Goal: Task Accomplishment & Management: Use online tool/utility

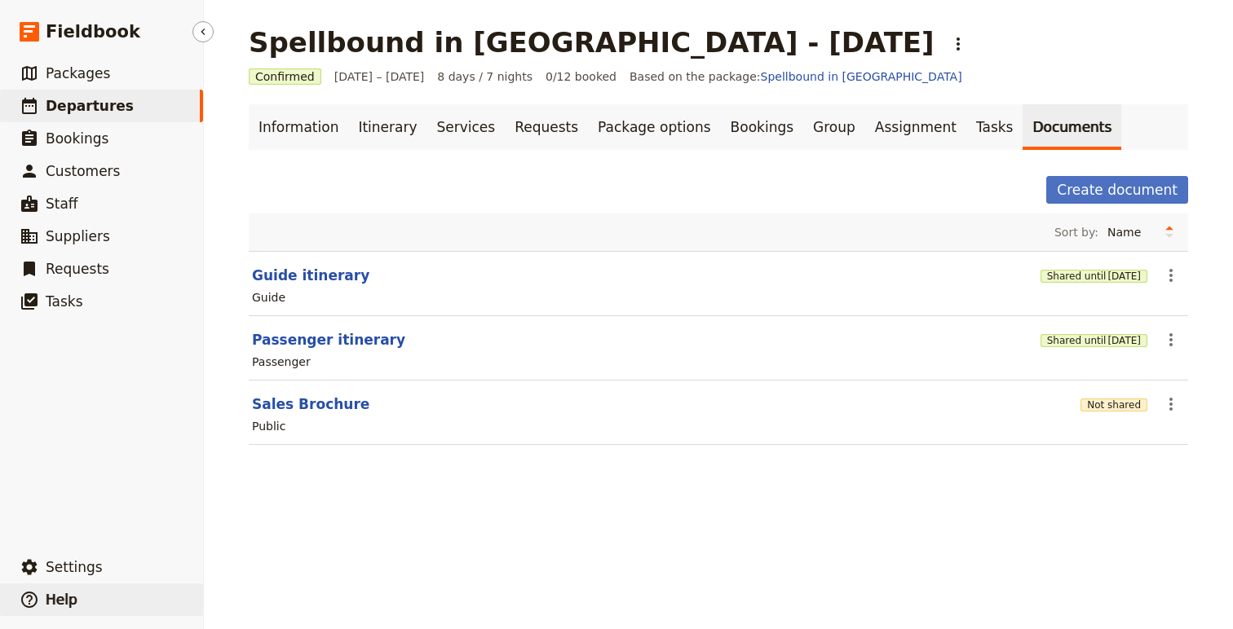
click at [64, 585] on button "​ Help" at bounding box center [101, 600] width 203 height 33
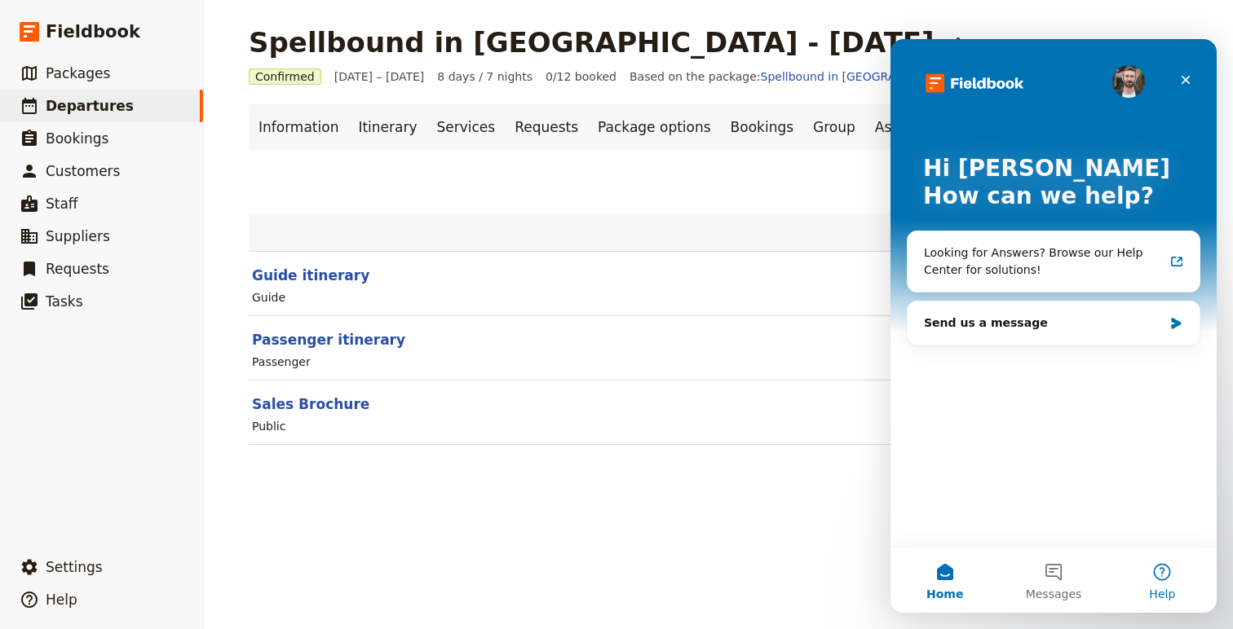
click at [1159, 572] on button "Help" at bounding box center [1162, 580] width 108 height 65
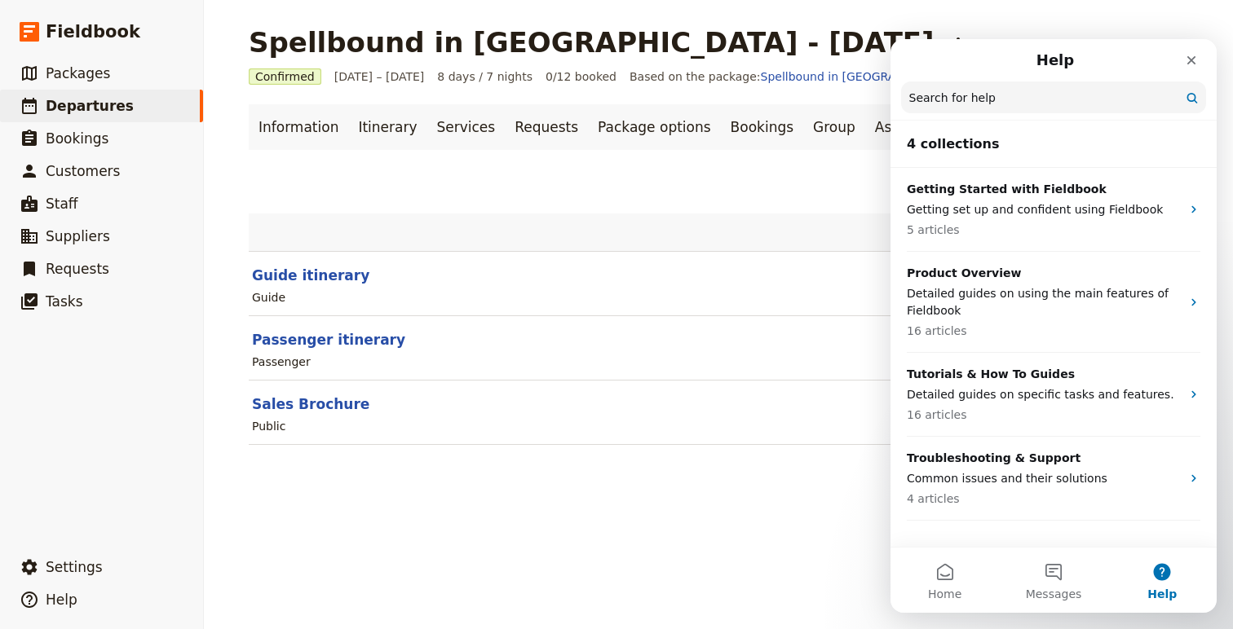
click at [1003, 107] on input "Search for help" at bounding box center [1053, 98] width 305 height 32
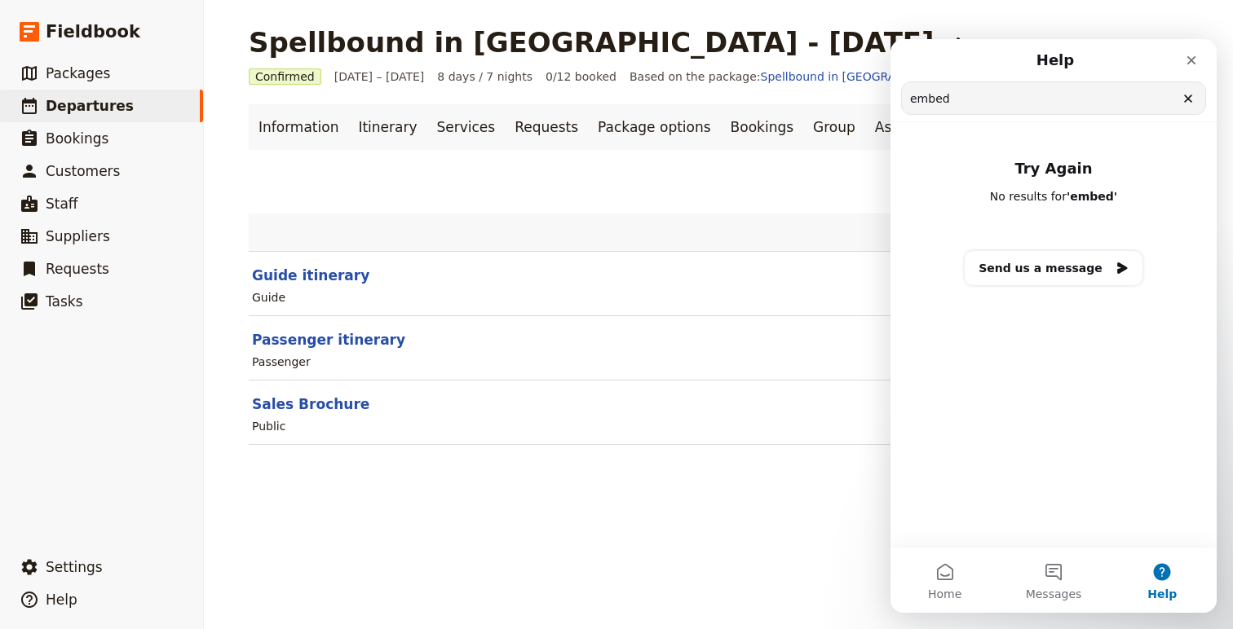
drag, startPoint x: 968, startPoint y: 95, endPoint x: 864, endPoint y: 89, distance: 103.8
click at [890, 89] on html "Help embed Search for help Try Again No results for ' embed ' Send us a message…" at bounding box center [1053, 326] width 326 height 574
type input "link"
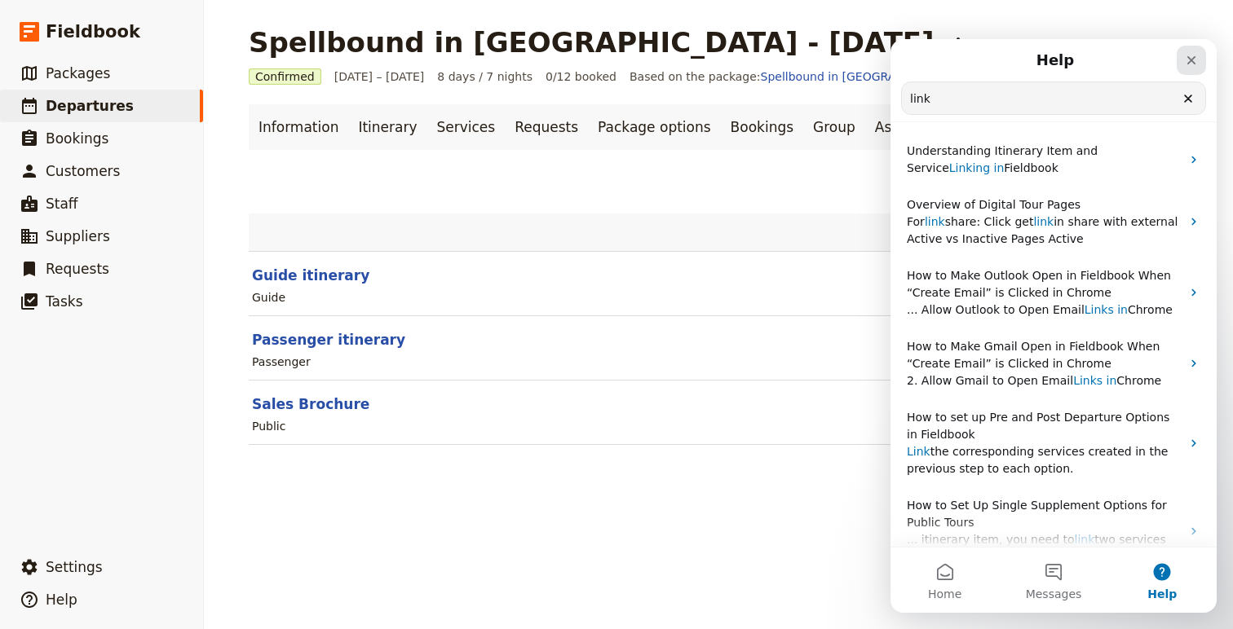
click at [1187, 64] on icon "Close" at bounding box center [1191, 60] width 9 height 9
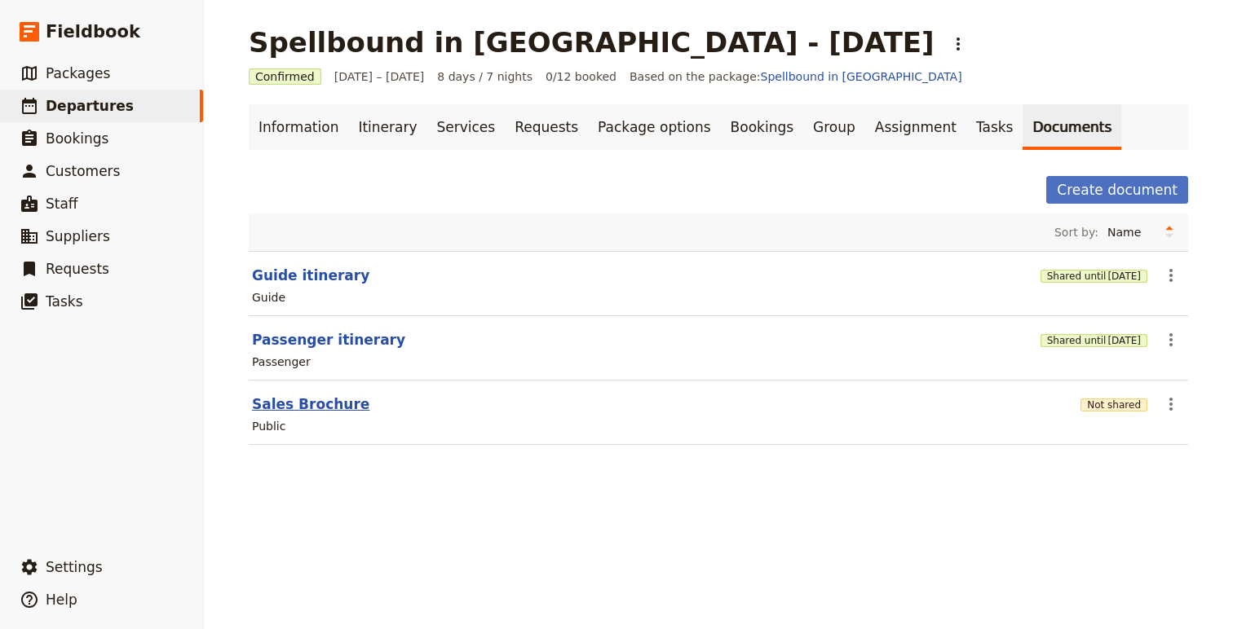
click at [324, 397] on button "Sales Brochure" at bounding box center [310, 405] width 117 height 20
select select "DEFAULT"
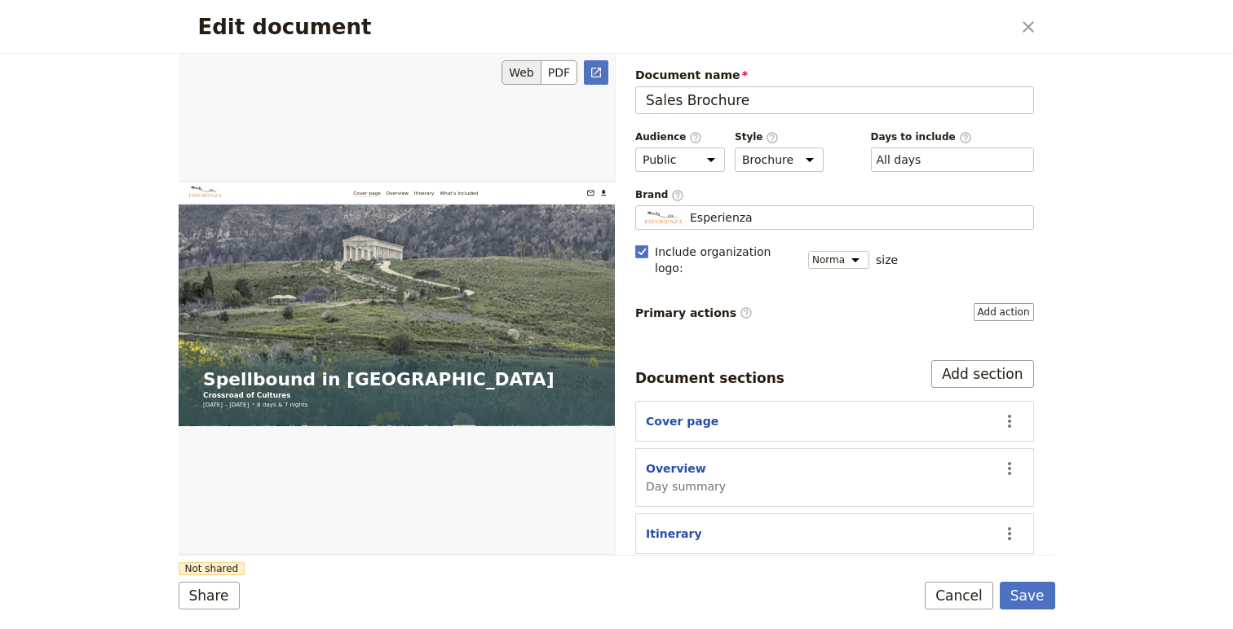
click at [515, 71] on button "Web" at bounding box center [521, 72] width 40 height 24
click at [561, 68] on button "PDF" at bounding box center [559, 72] width 36 height 24
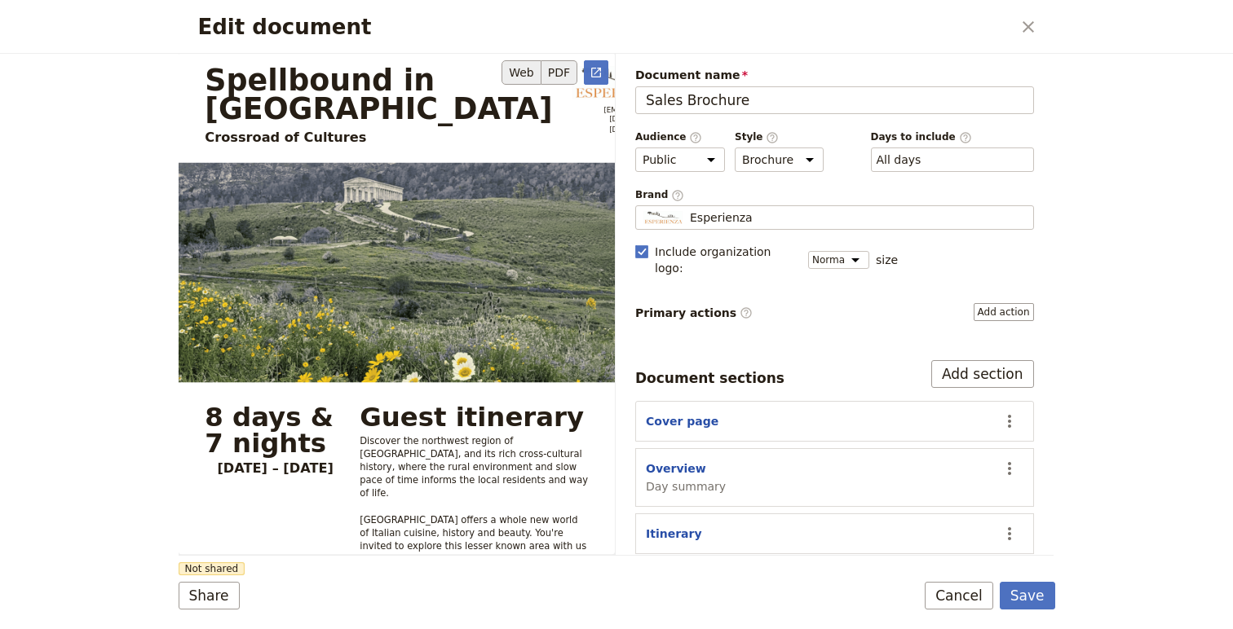
click at [526, 73] on button "Web" at bounding box center [521, 72] width 40 height 24
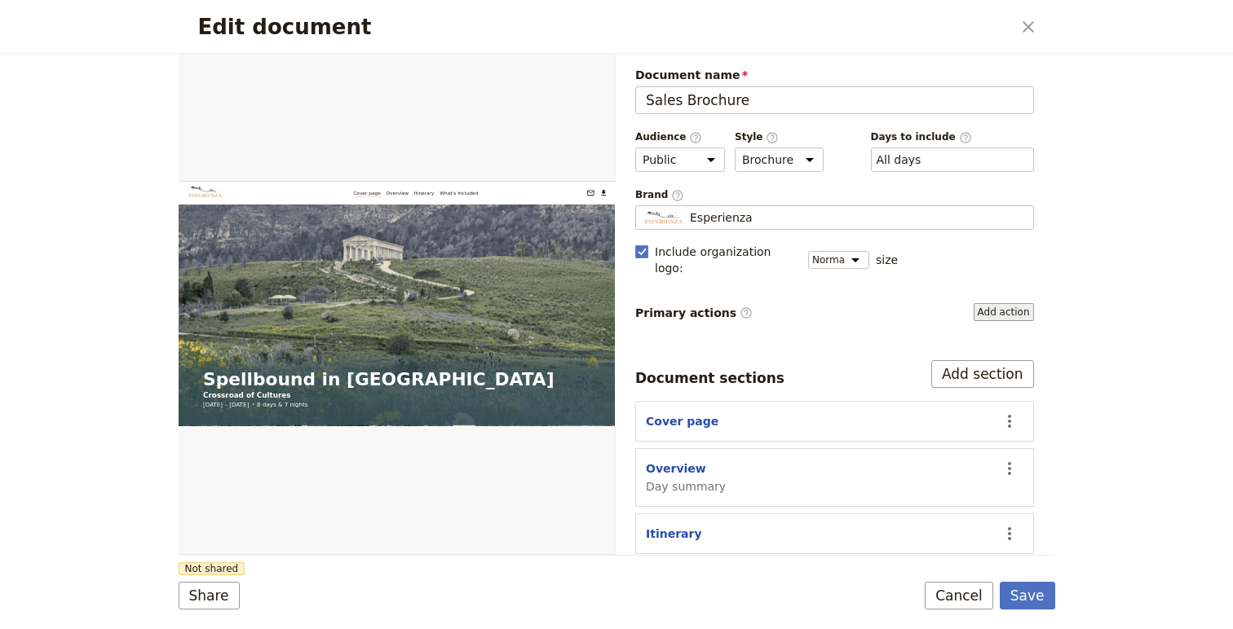
click at [996, 303] on button "Add action" at bounding box center [1004, 312] width 60 height 18
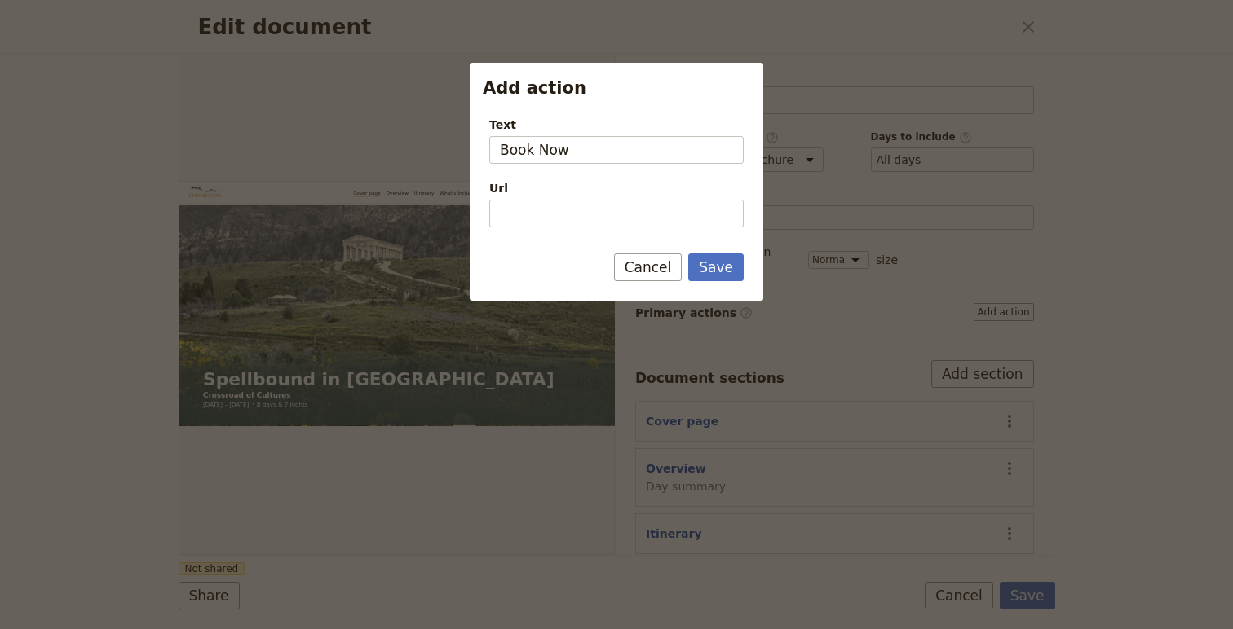
type input "Book Now"
click at [622, 220] on input "Url" at bounding box center [616, 214] width 254 height 28
paste input "[URL][DOMAIN_NAME]"
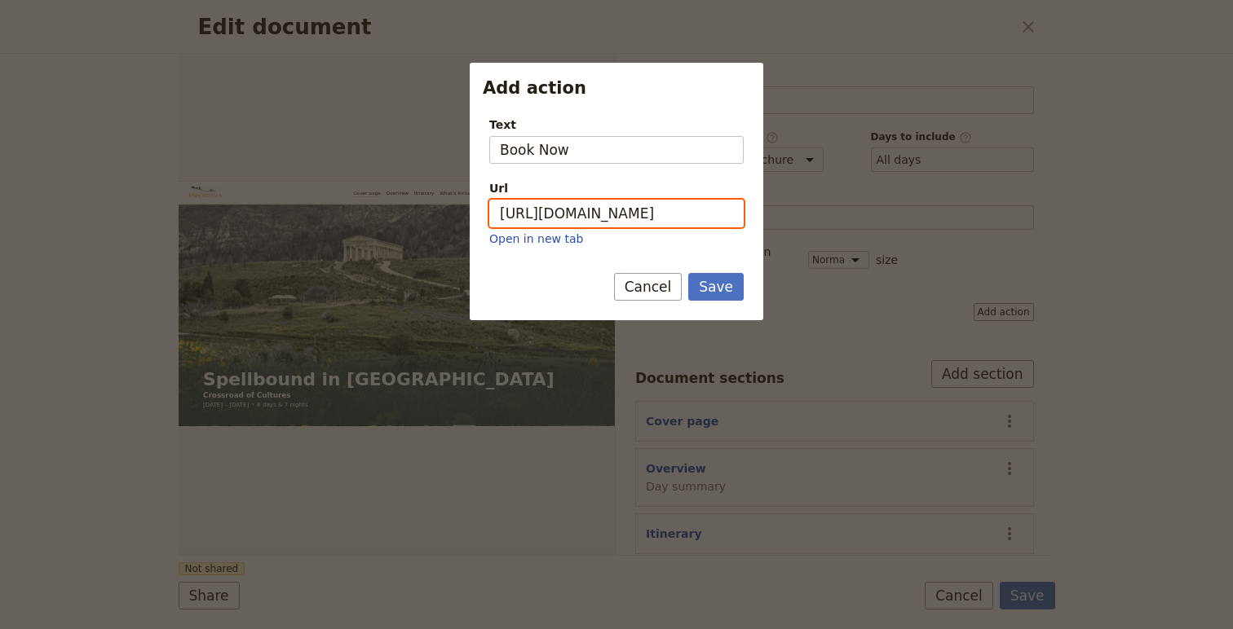
scroll to position [0, 46]
type input "[URL][DOMAIN_NAME]"
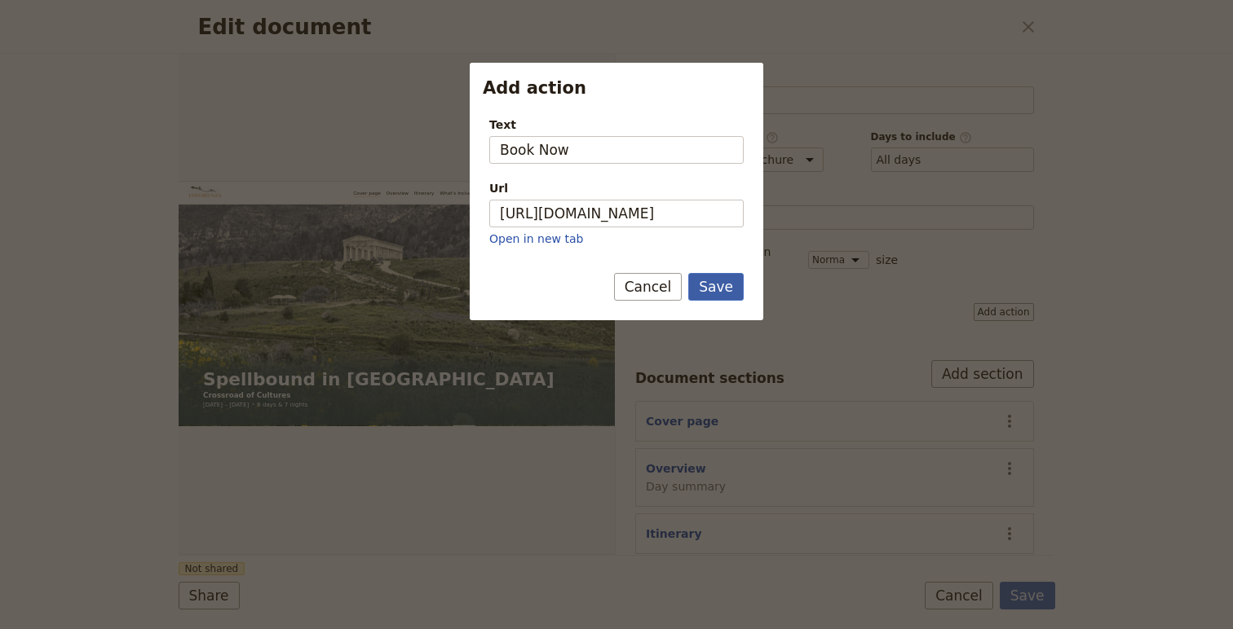
scroll to position [0, 0]
click at [716, 292] on button "Save" at bounding box center [715, 287] width 55 height 28
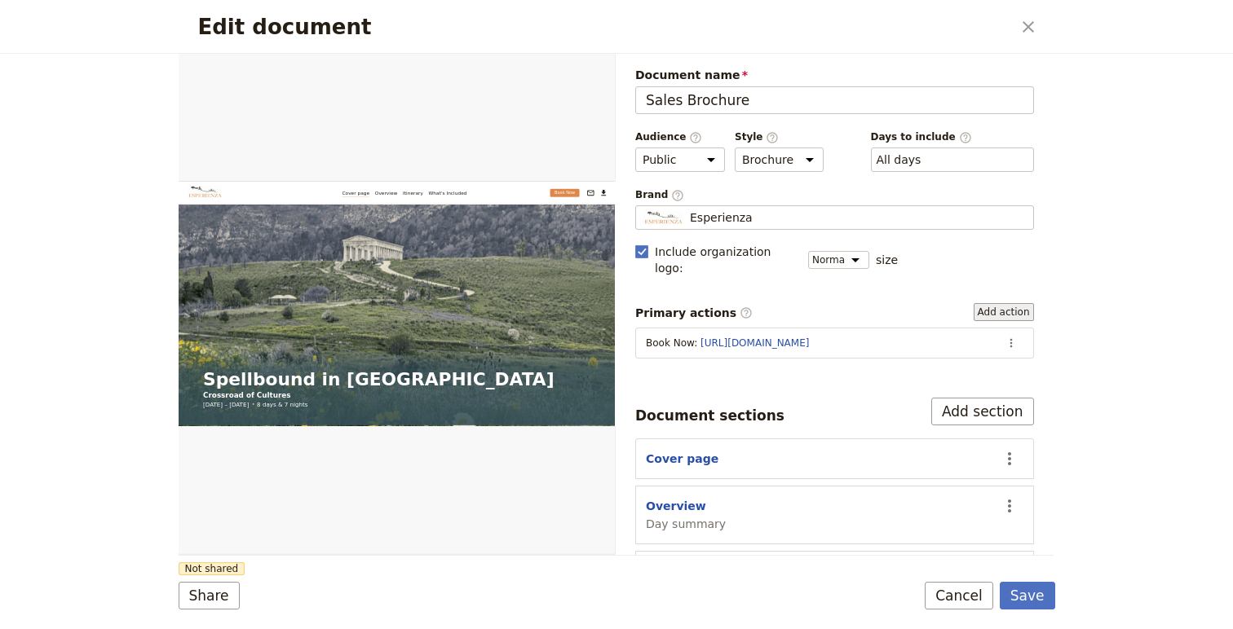
click at [1000, 303] on button "Add action" at bounding box center [1004, 312] width 60 height 18
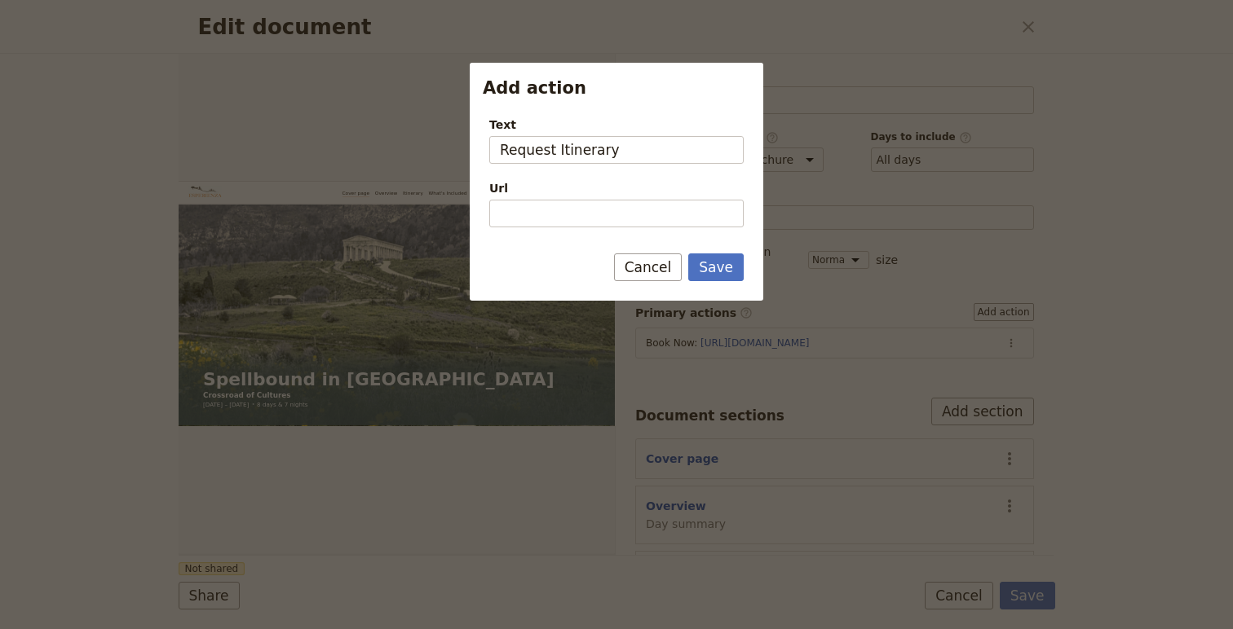
type input "Request Itinerary"
click at [564, 227] on input "Url" at bounding box center [616, 214] width 254 height 28
paste input "[URL][DOMAIN_NAME]"
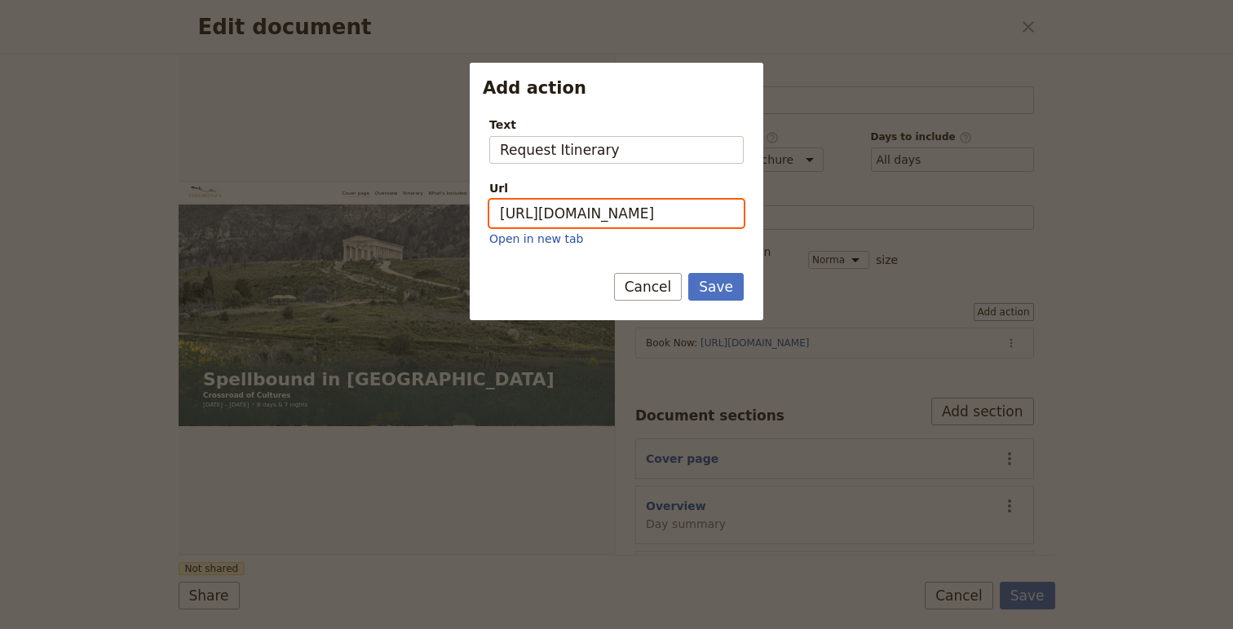
scroll to position [0, 132]
type input "[URL][DOMAIN_NAME]"
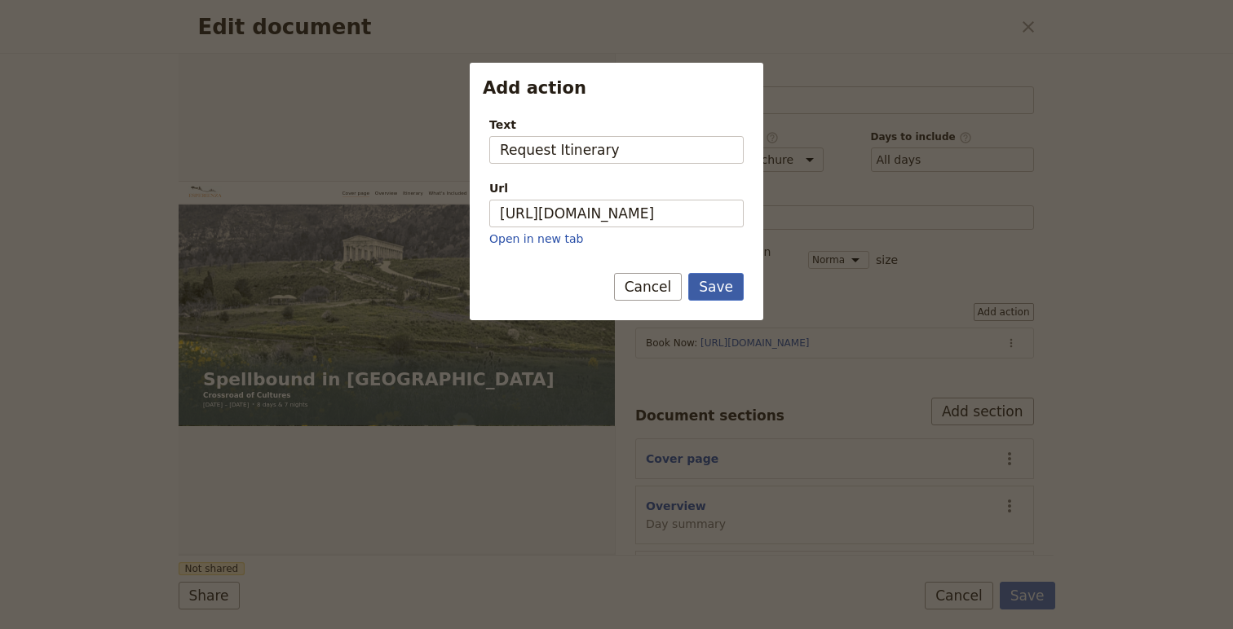
scroll to position [0, 0]
click at [691, 286] on button "Save" at bounding box center [715, 287] width 55 height 28
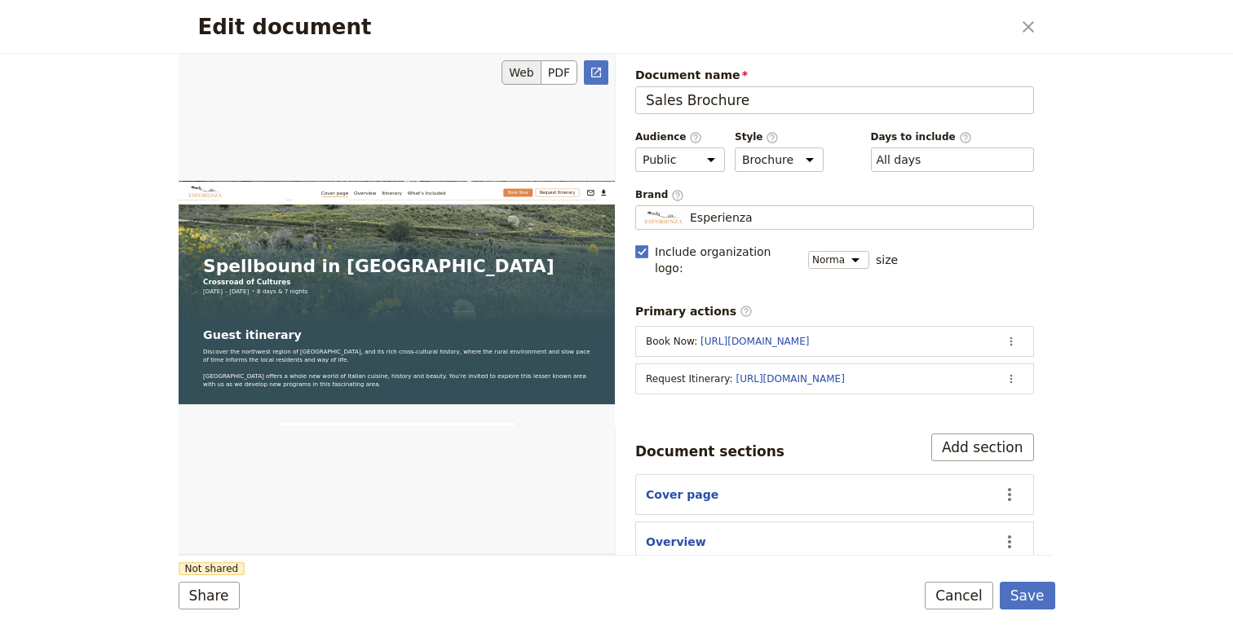
scroll to position [275, 0]
click at [647, 253] on rect "Edit document" at bounding box center [641, 251] width 12 height 12
click at [635, 244] on input "Include organization logo :" at bounding box center [634, 243] width 1 height 1
checkbox input "false"
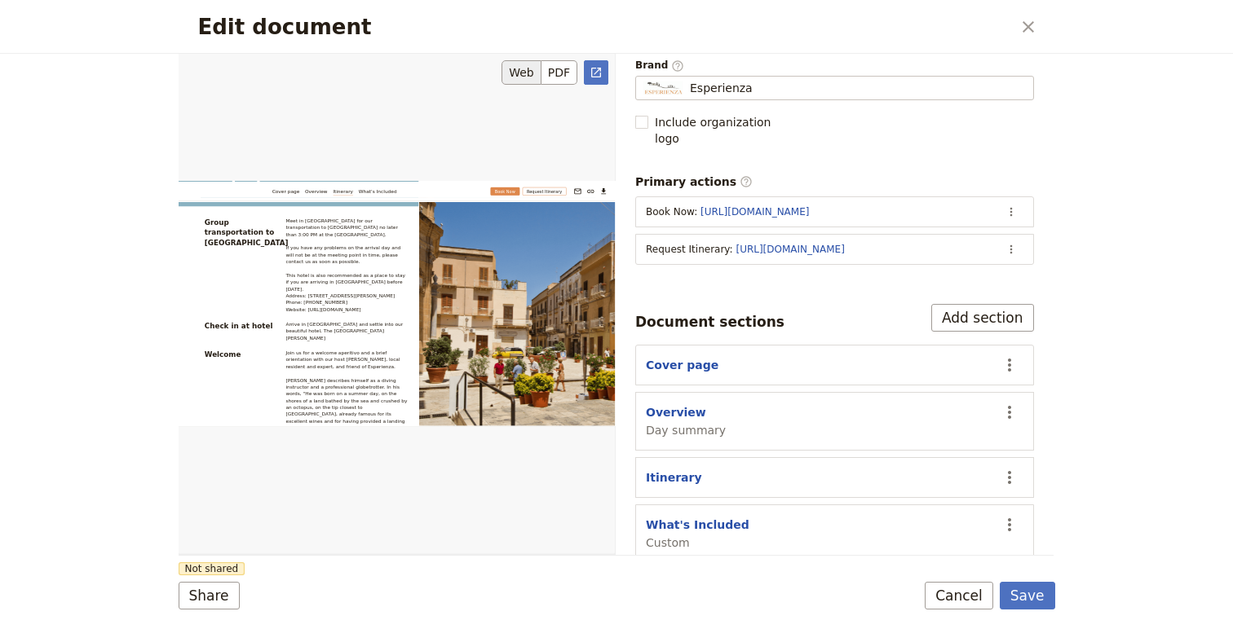
scroll to position [2332, 0]
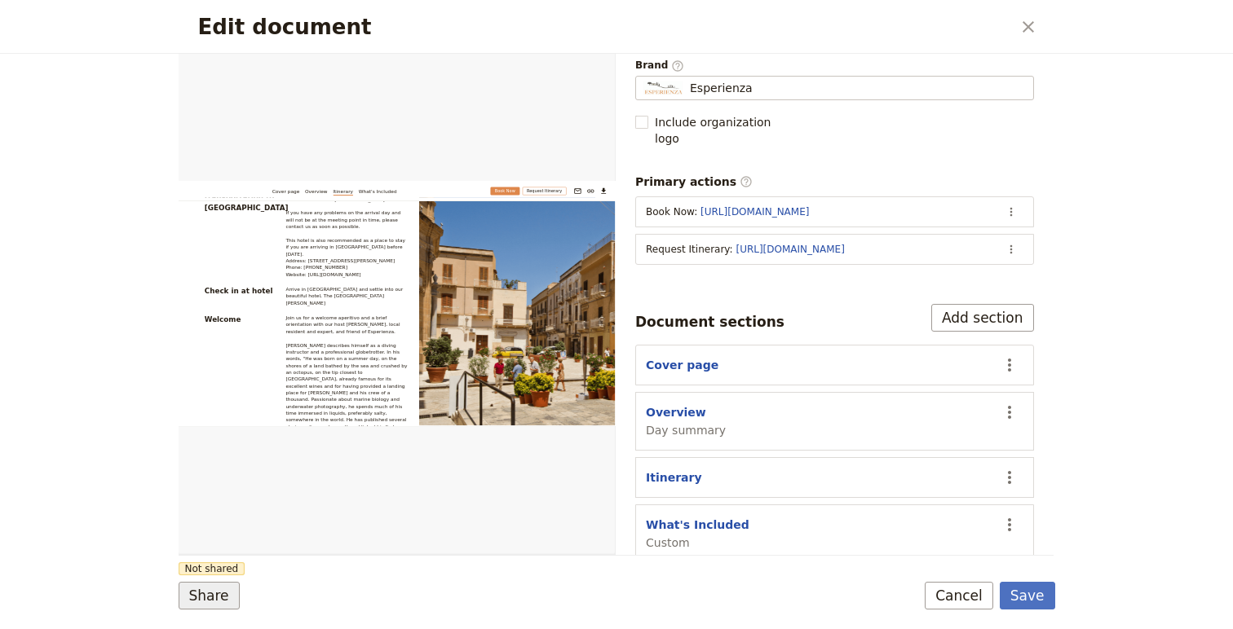
click at [201, 601] on button "Share" at bounding box center [209, 596] width 61 height 28
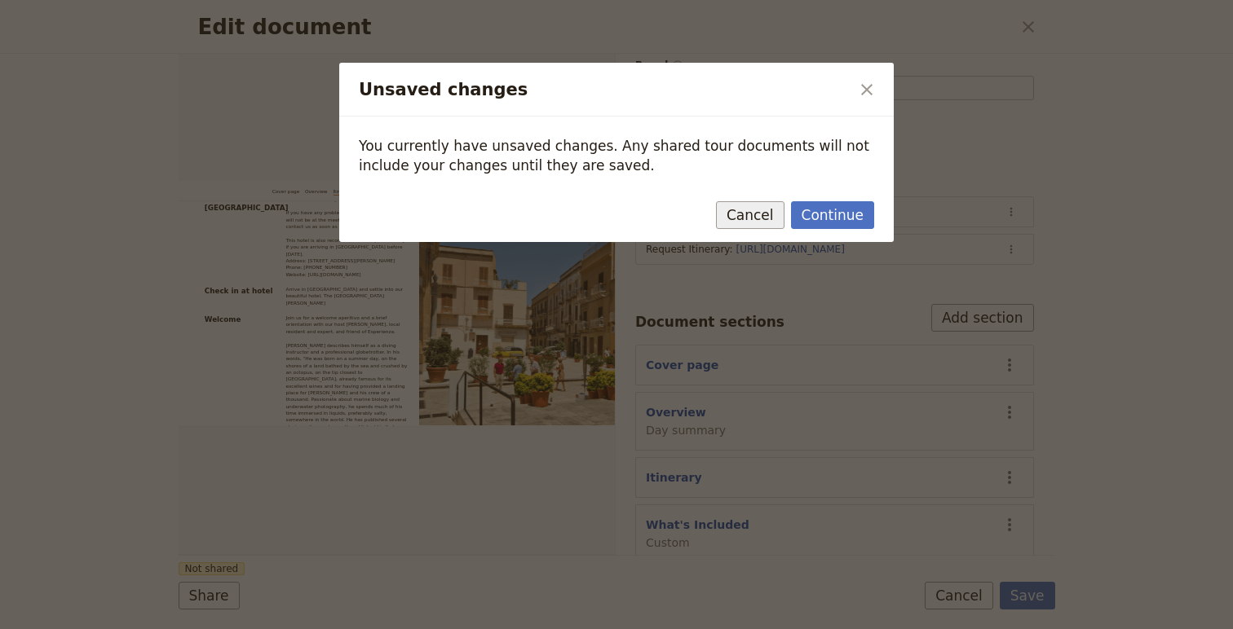
click at [759, 215] on button "Cancel" at bounding box center [750, 215] width 68 height 28
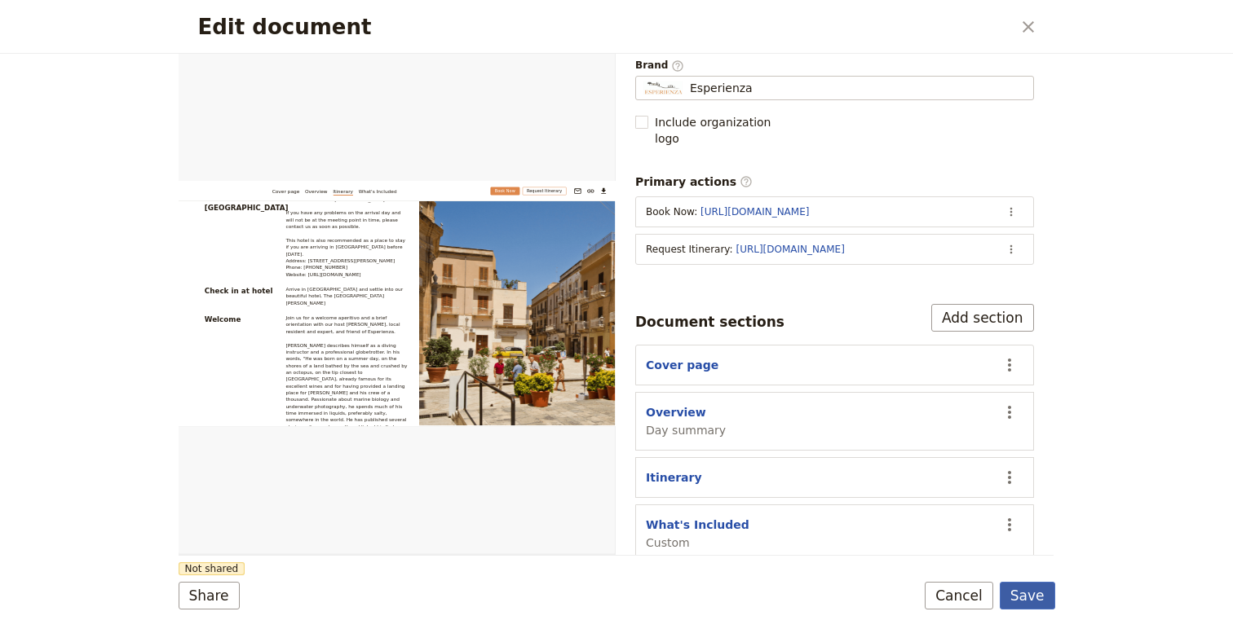
click at [1036, 590] on button "Save" at bounding box center [1027, 596] width 55 height 28
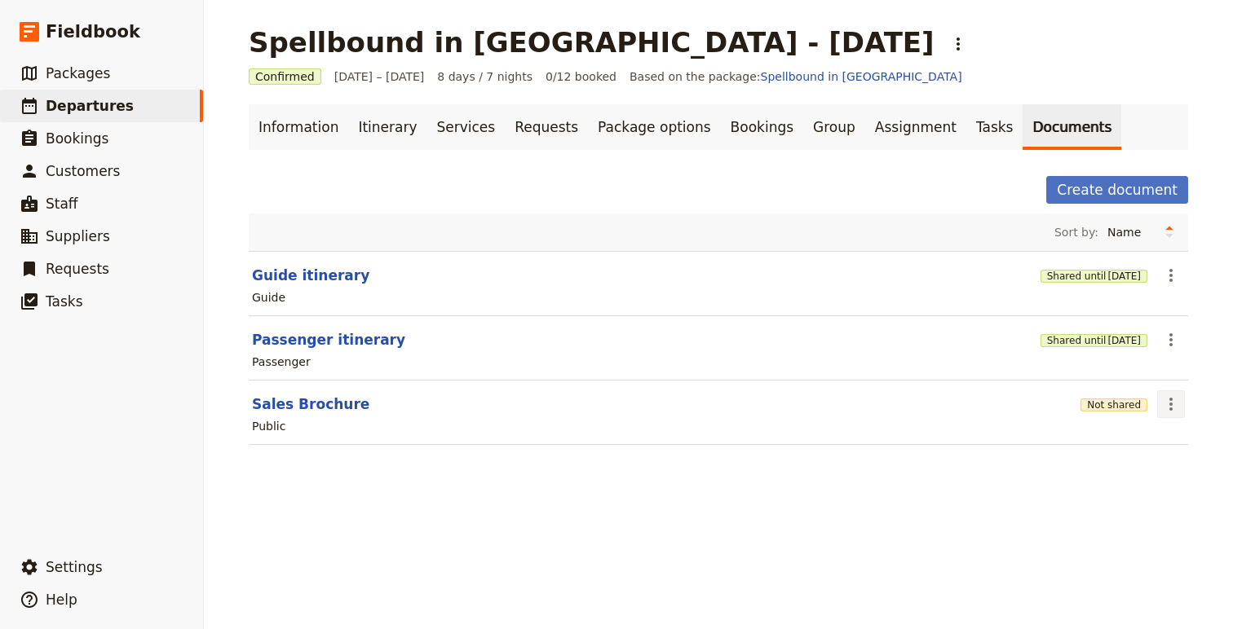
click at [1169, 404] on icon "Actions" at bounding box center [1170, 404] width 3 height 13
click at [1108, 437] on span "Share" at bounding box center [1091, 440] width 33 height 16
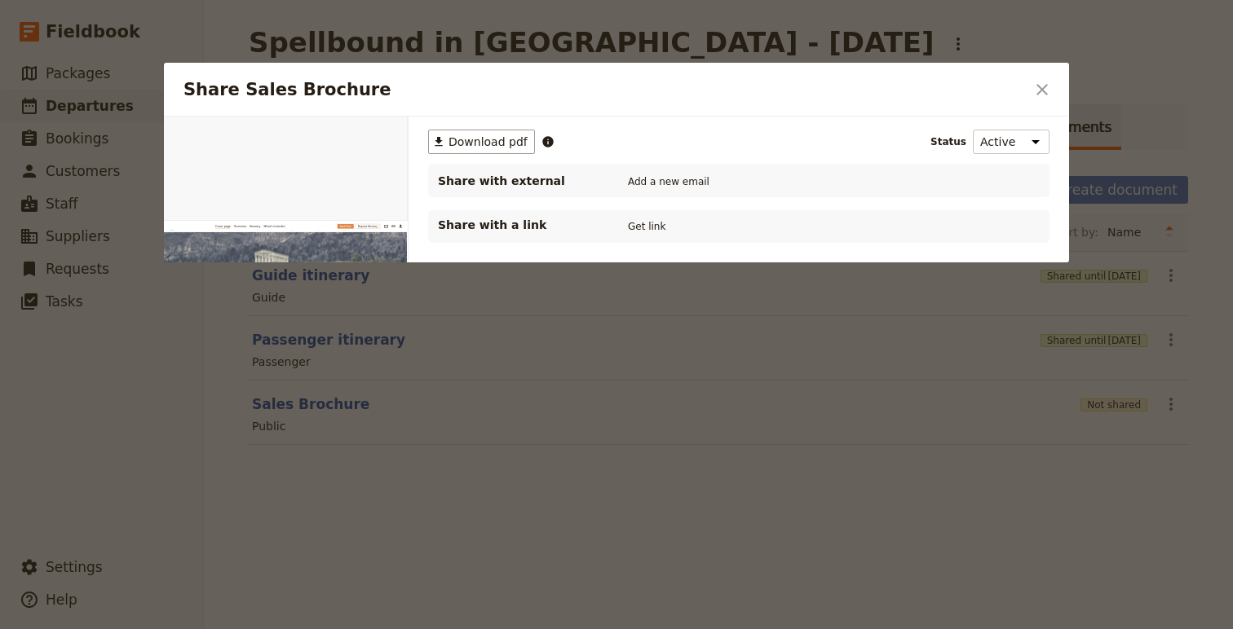
scroll to position [0, 0]
click at [1032, 143] on select "Active Inactive" at bounding box center [1011, 142] width 77 height 24
click at [651, 227] on button "Get link" at bounding box center [647, 227] width 46 height 18
click at [1038, 99] on icon "Close dialog" at bounding box center [1042, 90] width 20 height 20
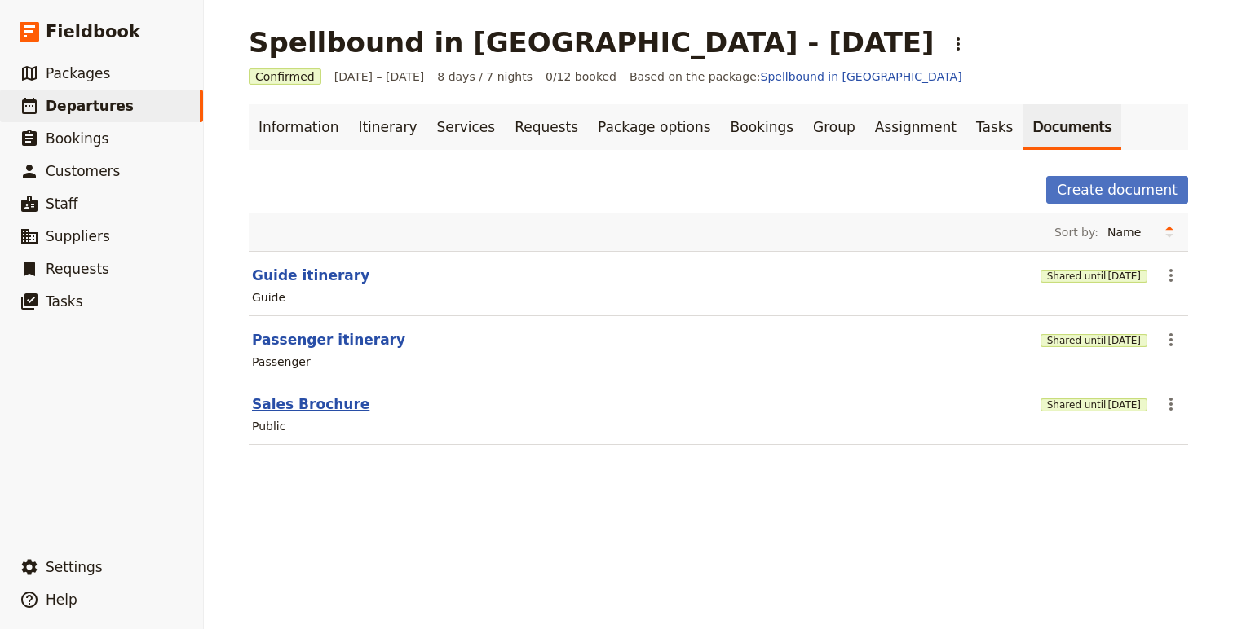
click at [308, 404] on button "Sales Brochure" at bounding box center [310, 405] width 117 height 20
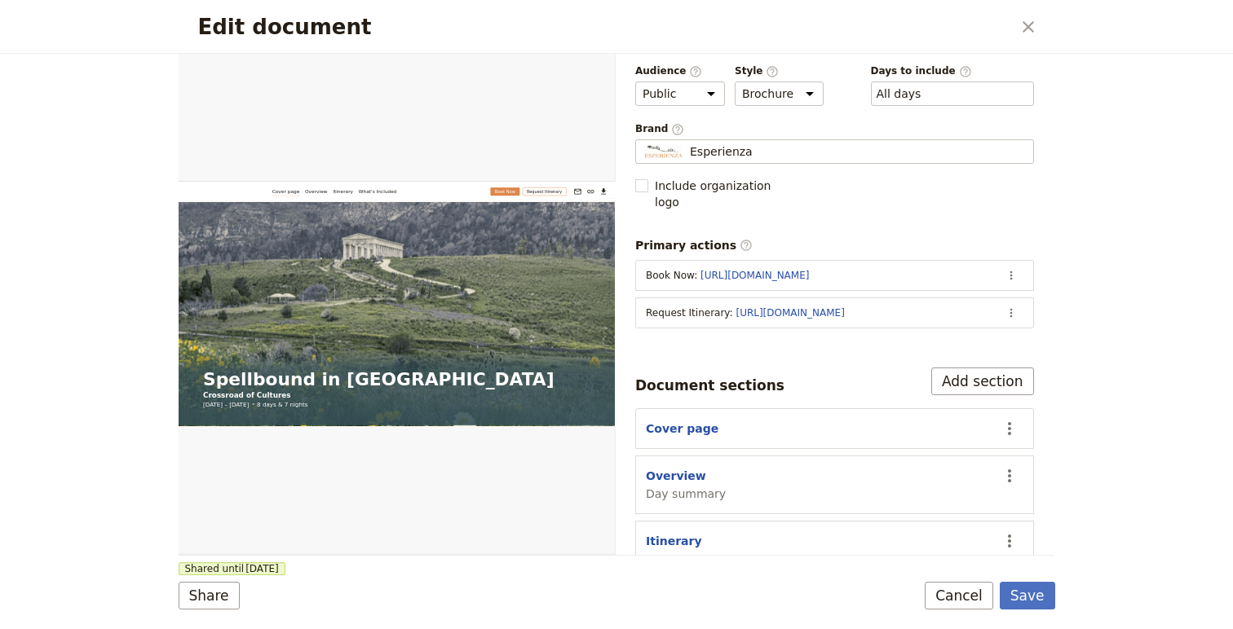
scroll to position [93, 0]
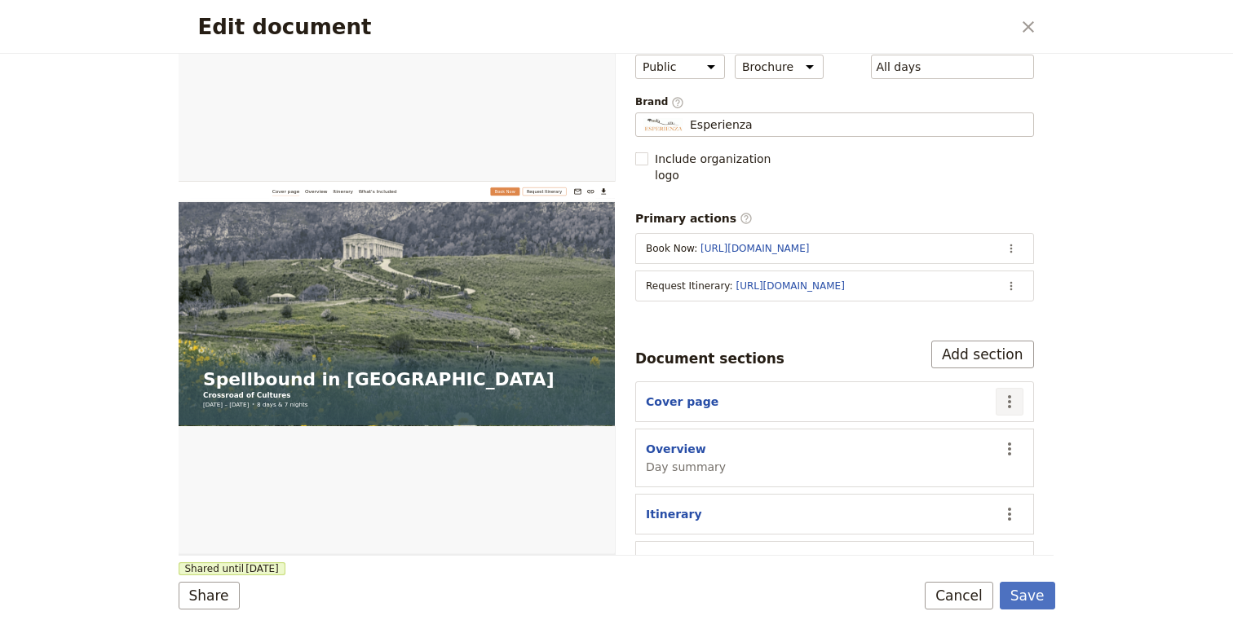
click at [1011, 392] on icon "Actions" at bounding box center [1010, 402] width 20 height 20
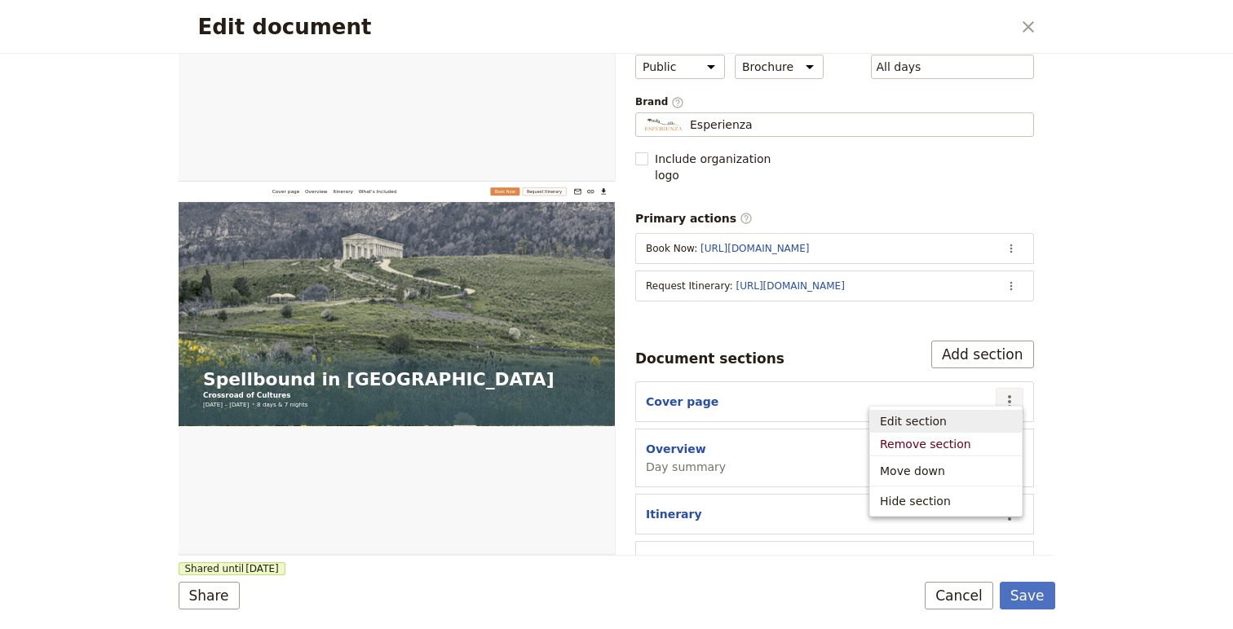
click at [953, 423] on span "Edit section" at bounding box center [946, 421] width 132 height 16
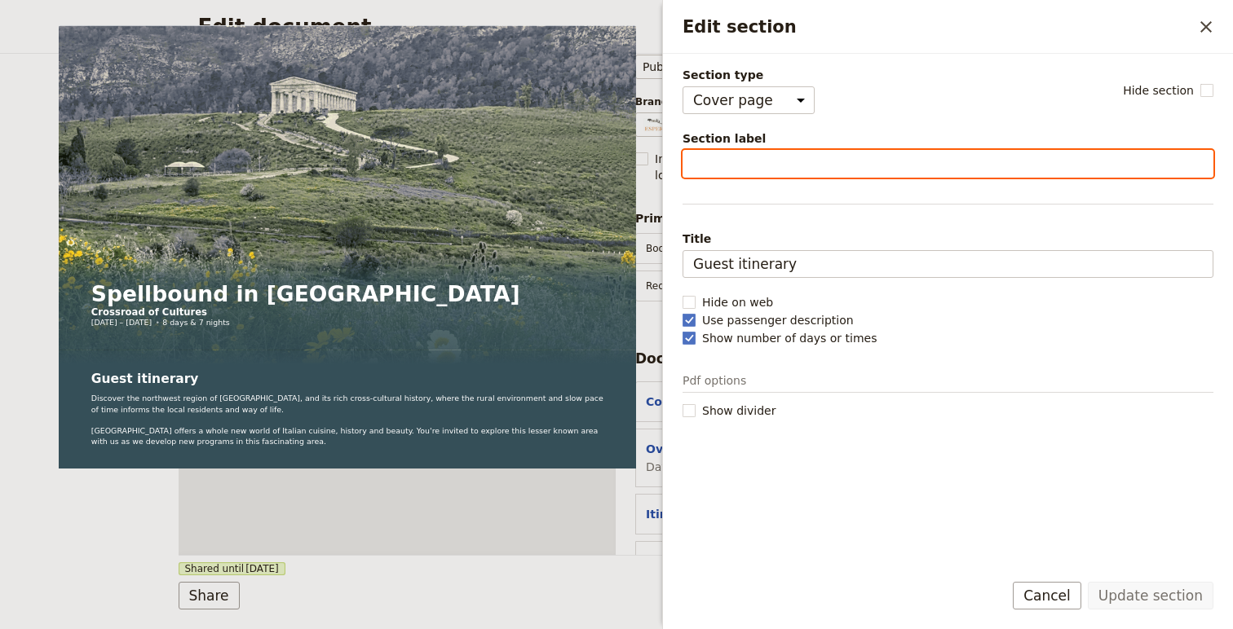
click at [746, 166] on input "Section label" at bounding box center [947, 164] width 531 height 28
type input "Home"
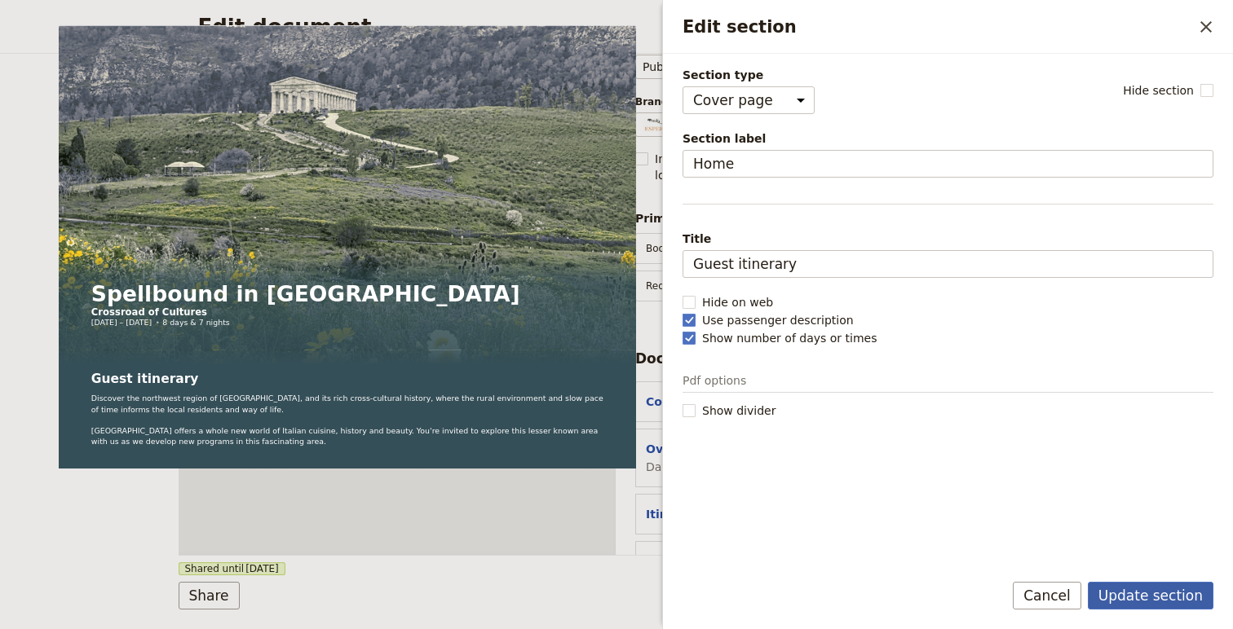
click at [1153, 598] on button "Update section" at bounding box center [1151, 596] width 126 height 28
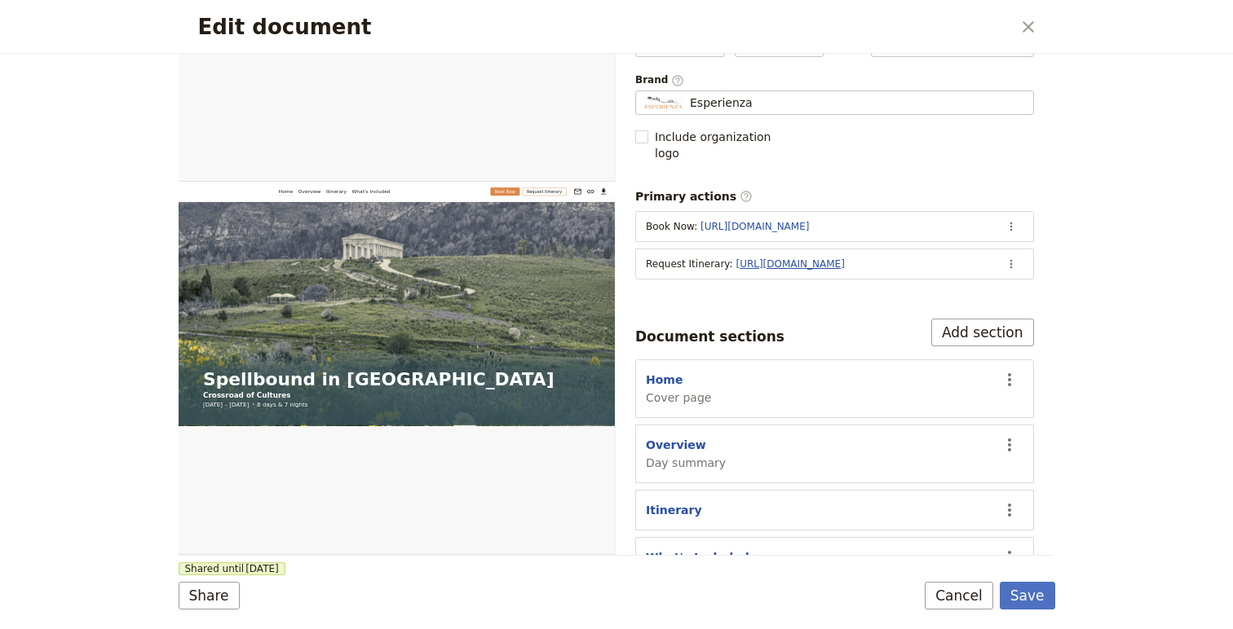
scroll to position [116, 0]
click at [1036, 588] on button "Save" at bounding box center [1027, 596] width 55 height 28
